Goal: Task Accomplishment & Management: Use online tool/utility

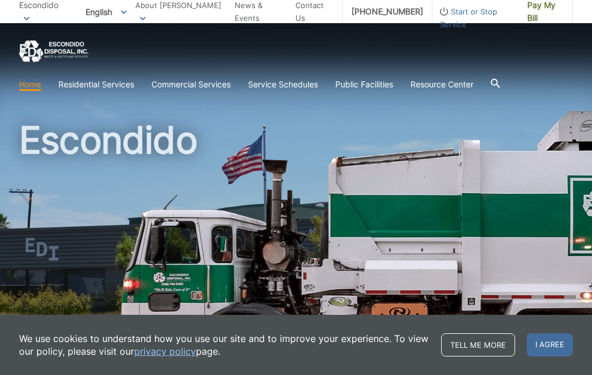
click at [246, 14] on link "News & Events" at bounding box center [261, 11] width 52 height 25
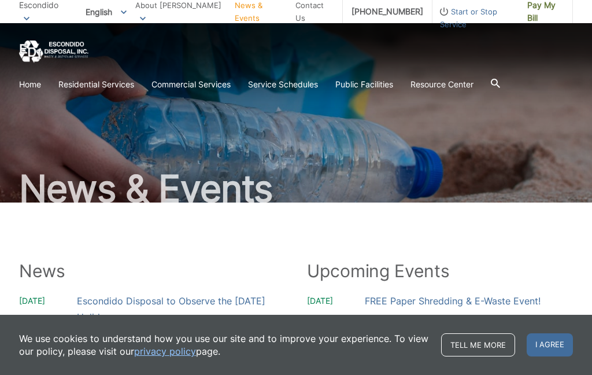
click at [169, 363] on div "We use cookies to understand how you use our site and to improve your experienc…" at bounding box center [296, 344] width 592 height 60
click at [175, 357] on link "privacy policy" at bounding box center [165, 350] width 62 height 13
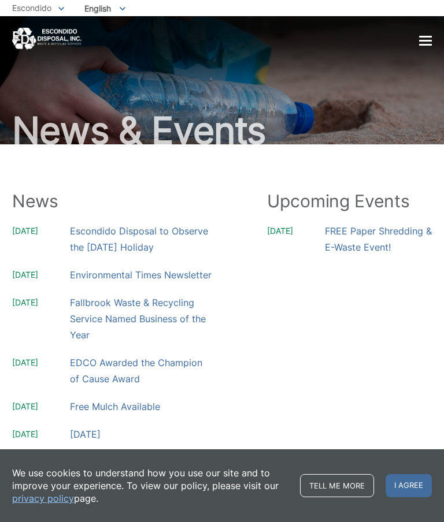
click at [417, 36] on div "Home Residential Services Curbside Pickup Recycling Organic Recycling Trash Hou…" at bounding box center [222, 39] width 420 height 23
click at [422, 41] on div at bounding box center [425, 41] width 13 height 2
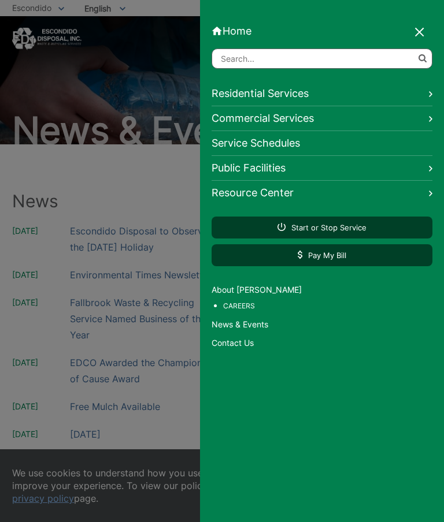
click at [428, 199] on link "Resource Center" at bounding box center [322, 193] width 221 height 24
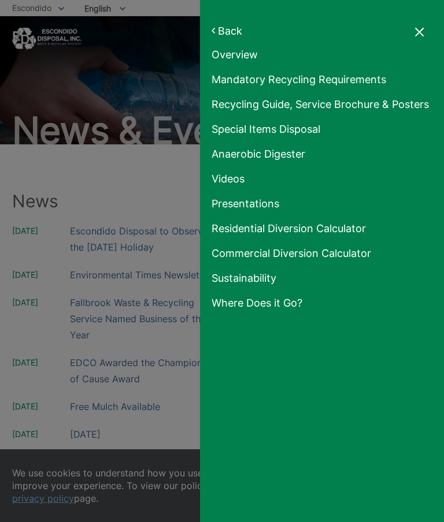
click at [221, 31] on link "Back" at bounding box center [322, 31] width 221 height 12
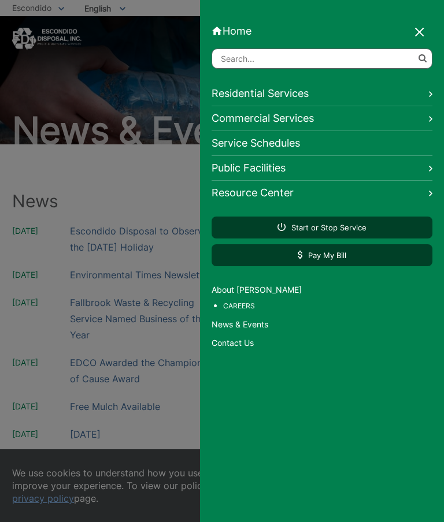
click at [425, 168] on link "Public Facilities" at bounding box center [322, 168] width 221 height 25
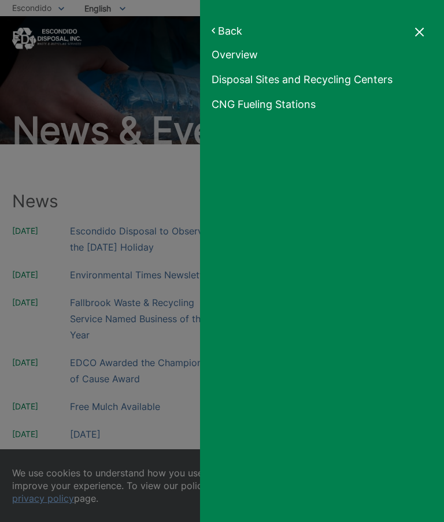
click at [225, 30] on link "Back" at bounding box center [322, 31] width 221 height 12
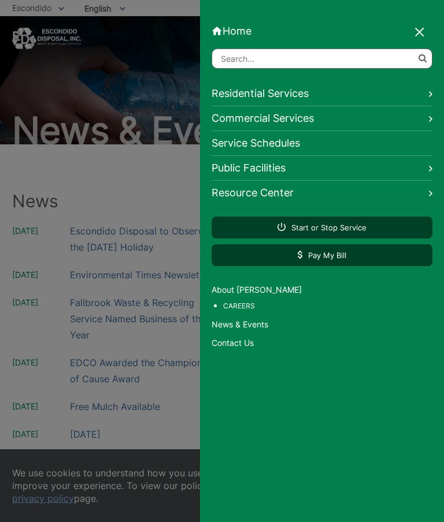
click at [422, 95] on link "Residential Services" at bounding box center [322, 93] width 221 height 25
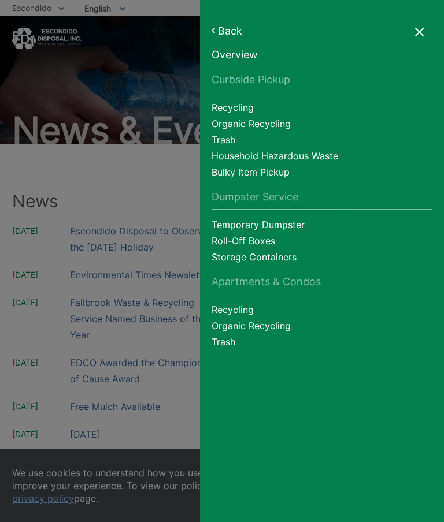
click at [312, 161] on link "Household Hazardous Waste" at bounding box center [322, 158] width 221 height 16
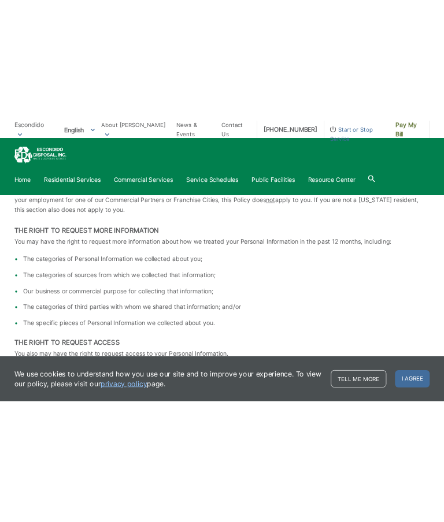
scroll to position [1490, 0]
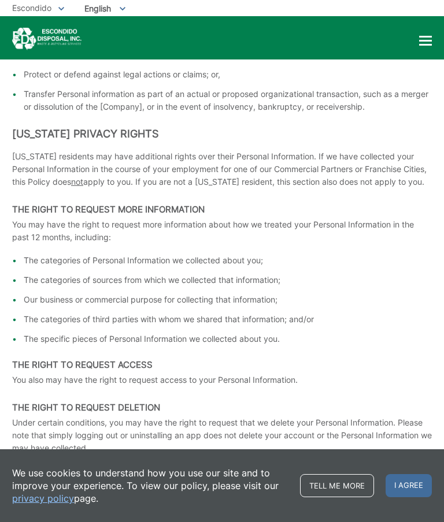
click at [332, 374] on link "Tell me more" at bounding box center [337, 486] width 74 height 23
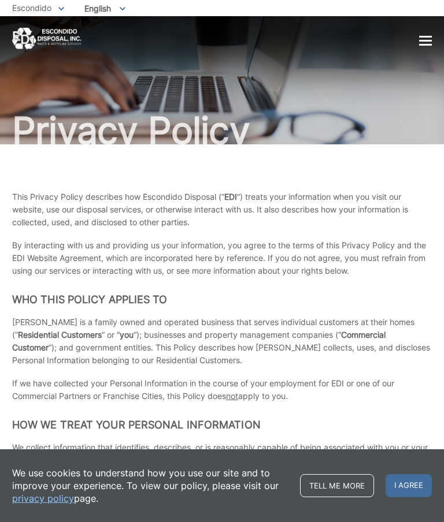
click at [409, 487] on span "I agree" at bounding box center [409, 486] width 46 height 23
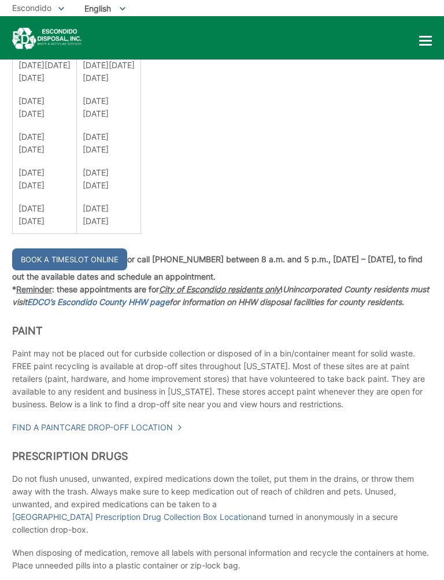
scroll to position [813, 0]
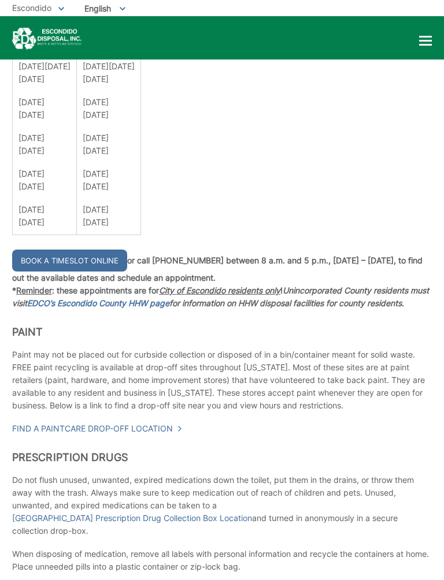
click at [92, 271] on link "Book a Timeslot Online" at bounding box center [69, 261] width 115 height 22
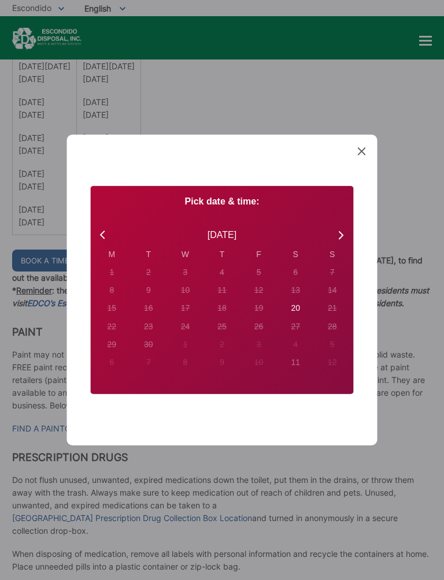
click at [114, 279] on div "20" at bounding box center [111, 272] width 5 height 12
radio input "true"
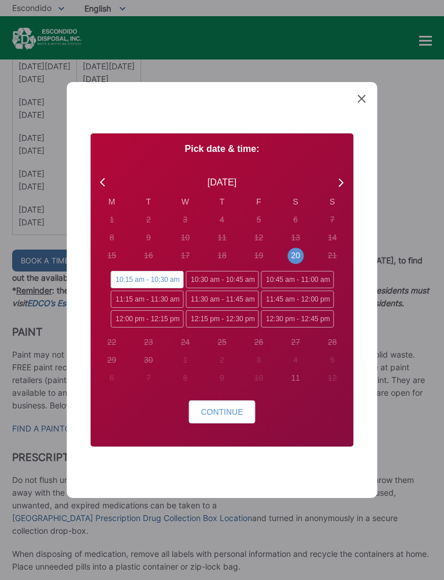
click at [371, 94] on div "Created with Sketch. Book Appointment Bringing anyone with you? Number of Addit…" at bounding box center [222, 290] width 310 height 416
click at [368, 96] on div "Created with Sketch. Book Appointment Bringing anyone with you? Number of Addit…" at bounding box center [222, 290] width 310 height 416
click at [364, 104] on span at bounding box center [362, 100] width 8 height 12
